Goal: Navigation & Orientation: Find specific page/section

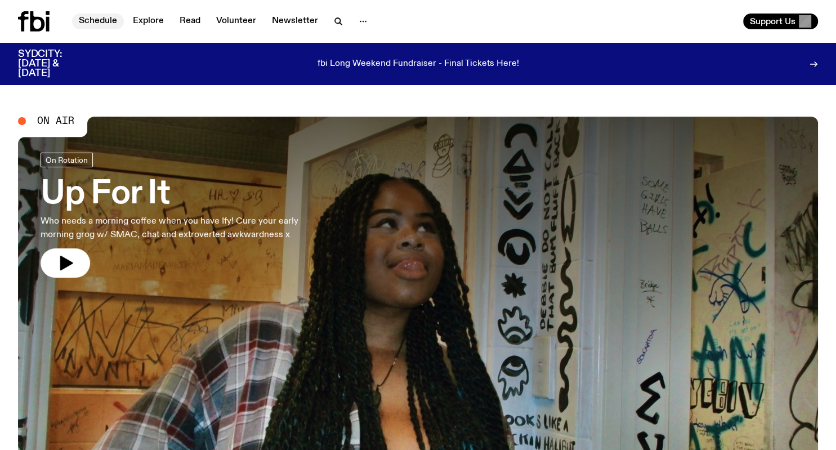
click at [106, 15] on link "Schedule" at bounding box center [98, 22] width 52 height 16
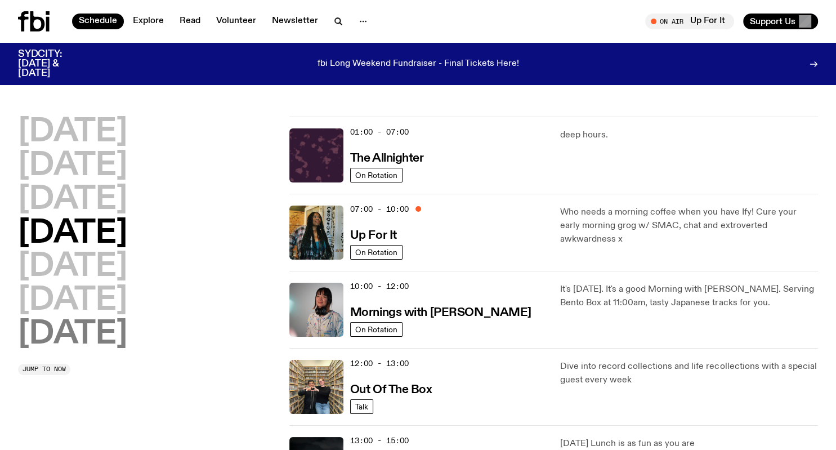
click at [84, 342] on h2 "[DATE]" at bounding box center [72, 334] width 109 height 32
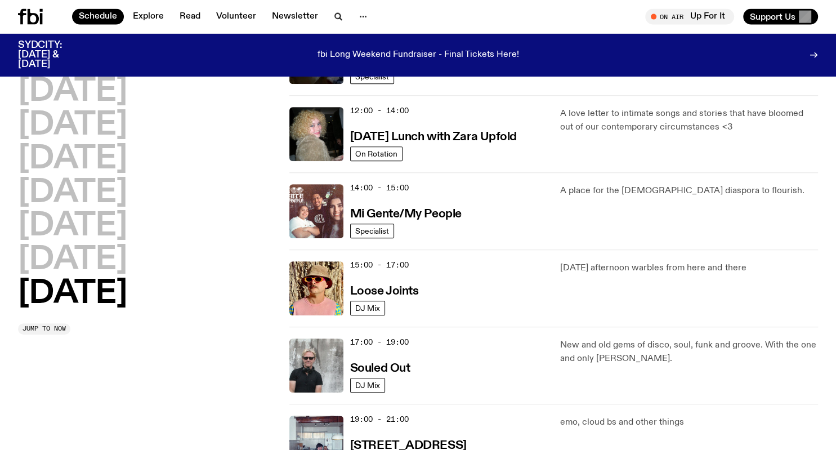
scroll to position [472, 0]
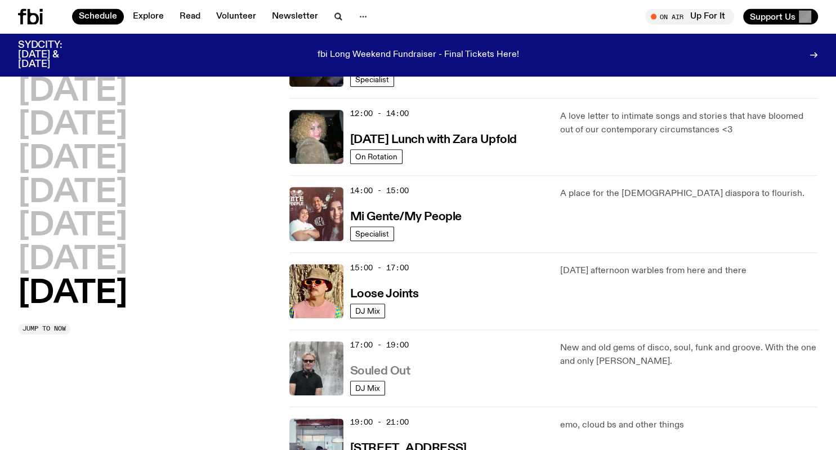
click at [380, 371] on h3 "Souled Out" at bounding box center [380, 371] width 60 height 12
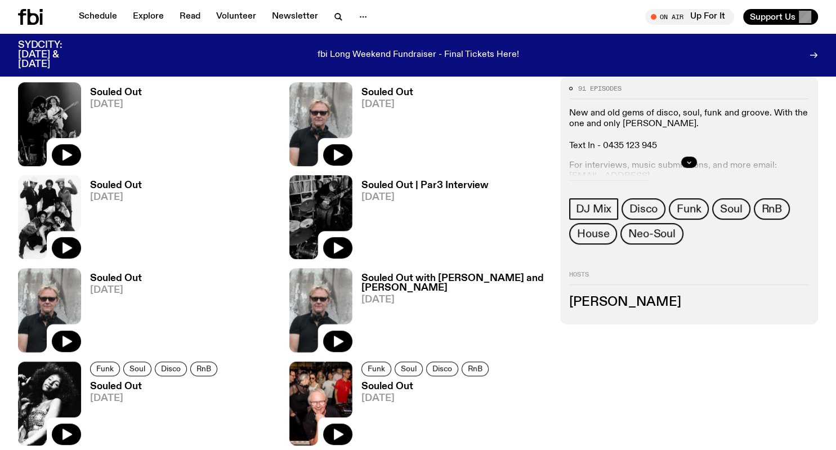
scroll to position [543, 0]
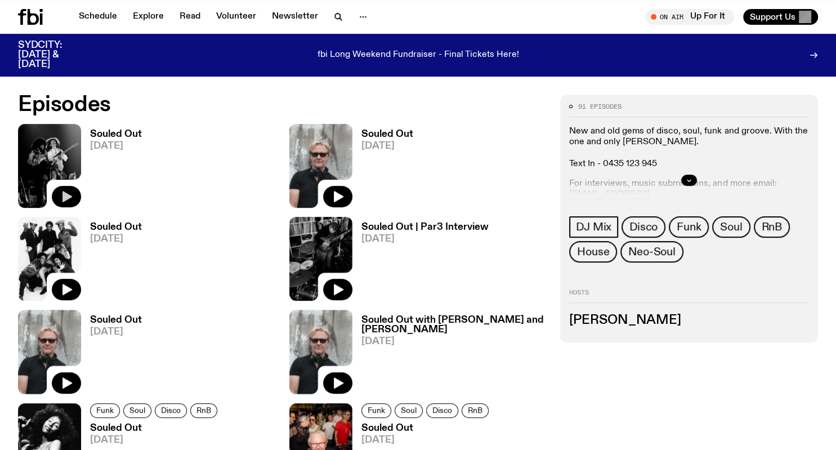
click at [61, 197] on icon "button" at bounding box center [67, 197] width 14 height 14
